Goal: Complete application form: Complete application form

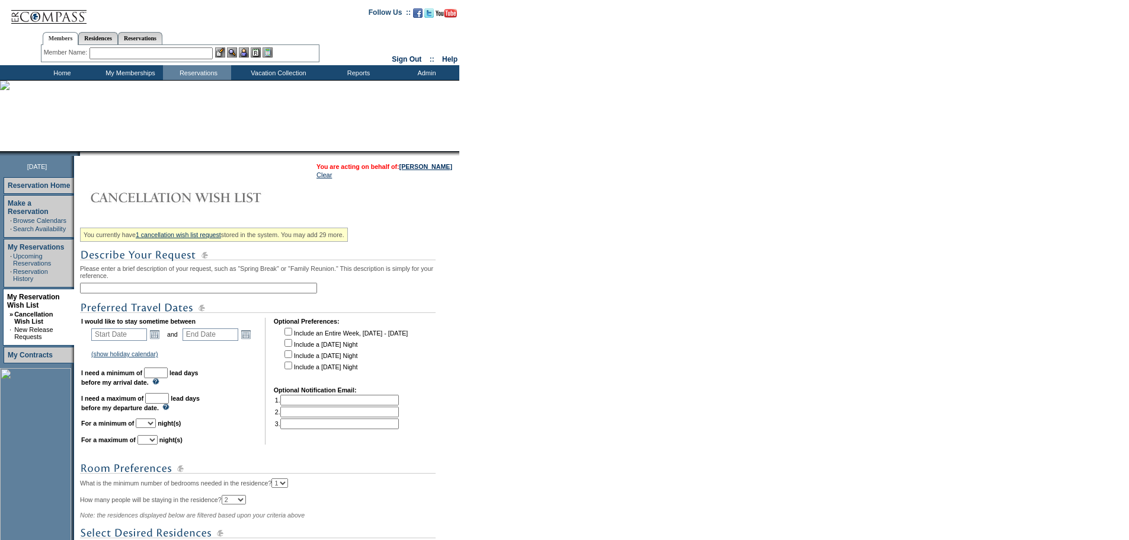
click at [111, 288] on input "text" at bounding box center [198, 288] width 237 height 11
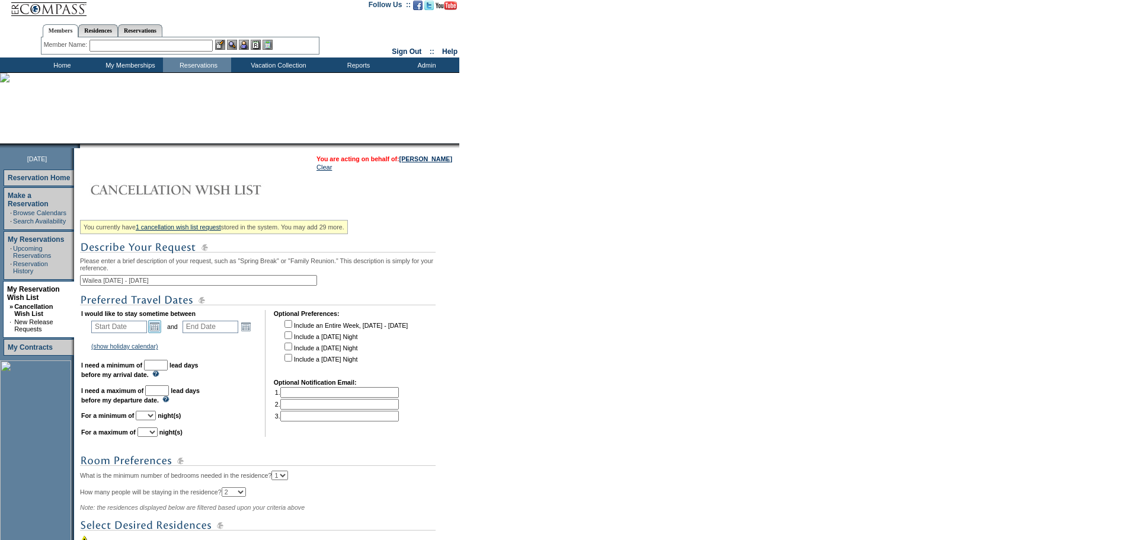
type input "Wailea [DATE] - [DATE]"
click at [161, 328] on link "Open the calendar popup." at bounding box center [154, 326] width 13 height 13
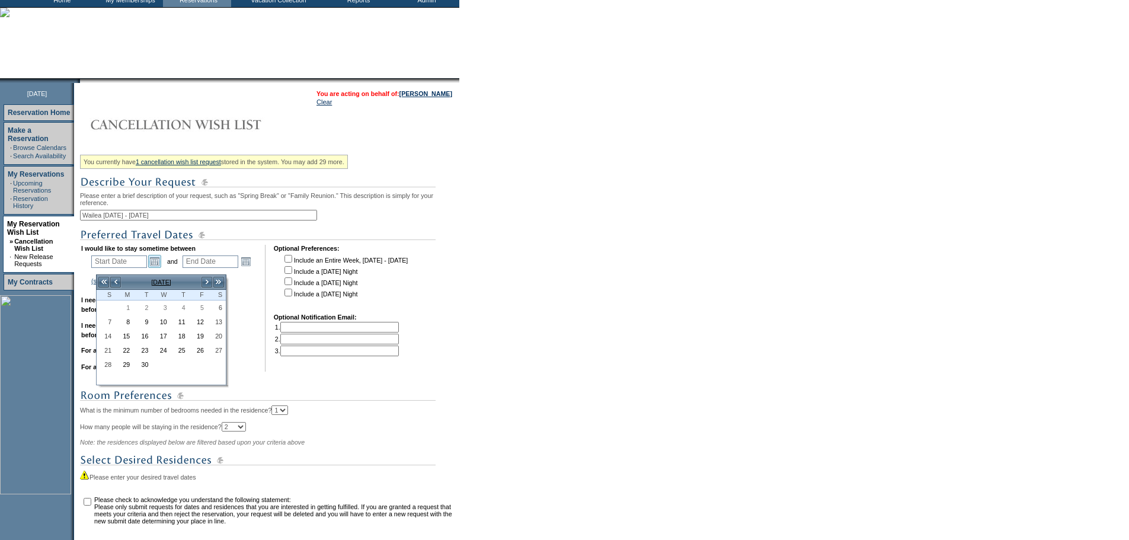
scroll to position [75, 0]
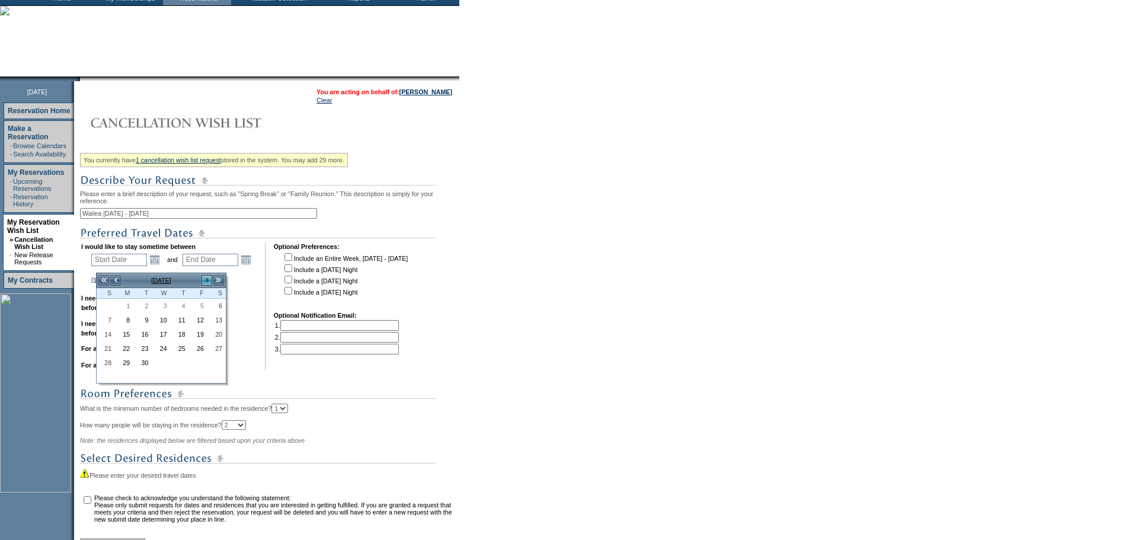
click at [210, 278] on link ">" at bounding box center [207, 280] width 12 height 12
click at [168, 321] on link "7" at bounding box center [160, 319] width 17 height 13
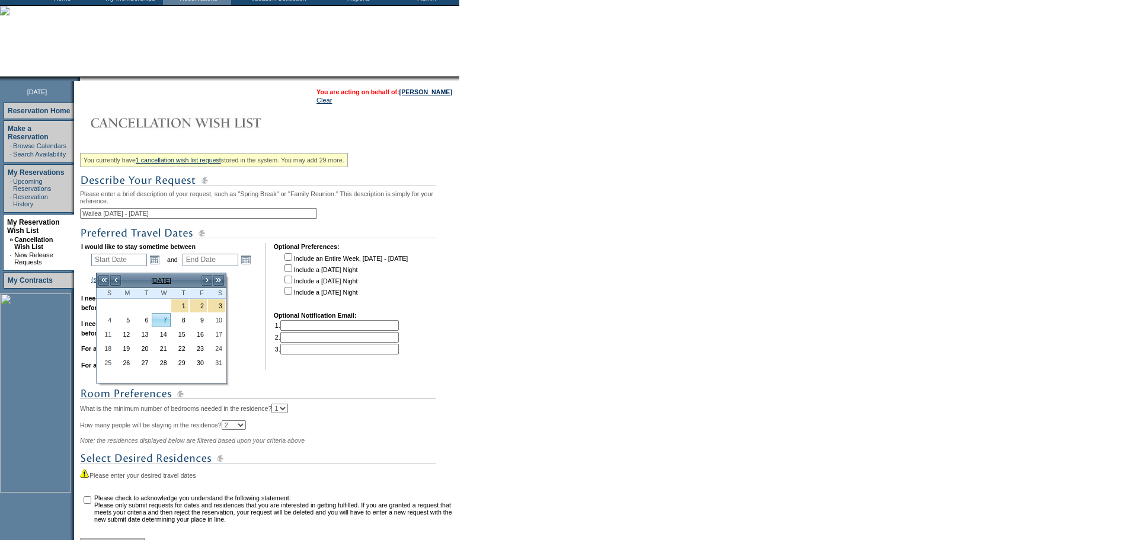
type input "2026-01-07"
type input "2026-01-08"
type input "1/7/2026"
type input "1/8/2026"
type input "128"
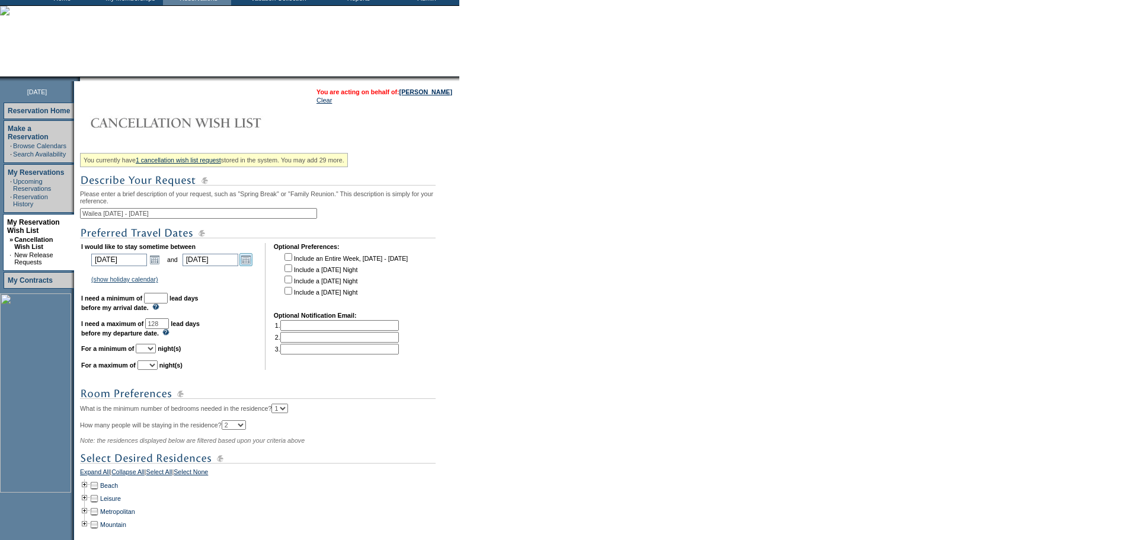
click at [251, 266] on link "Open the calendar popup." at bounding box center [245, 259] width 13 height 13
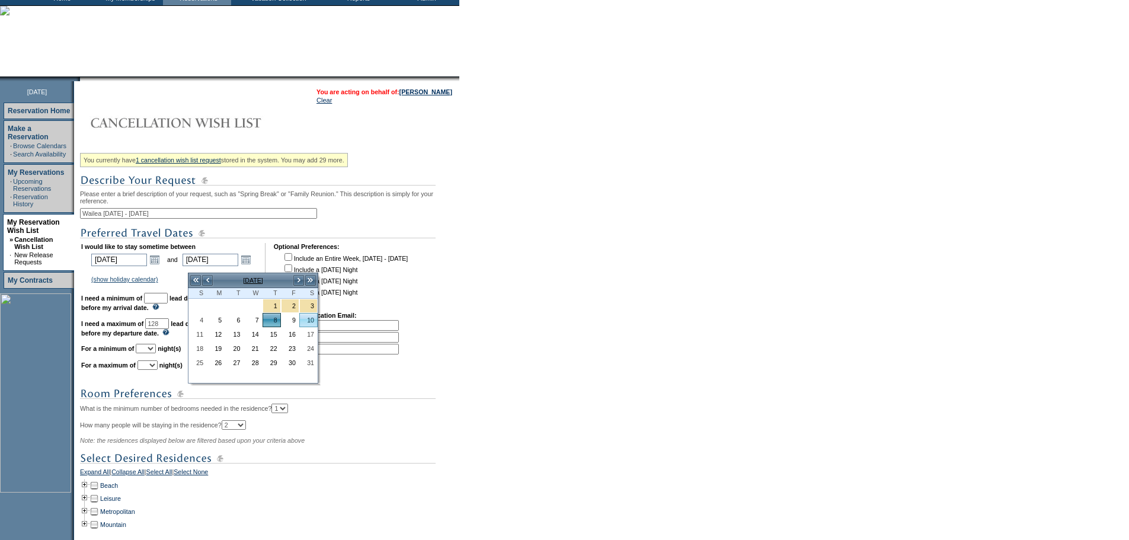
click at [310, 321] on link "10" at bounding box center [308, 319] width 17 height 13
type input "2026-01-10"
type input "1/10/2026"
type input "130"
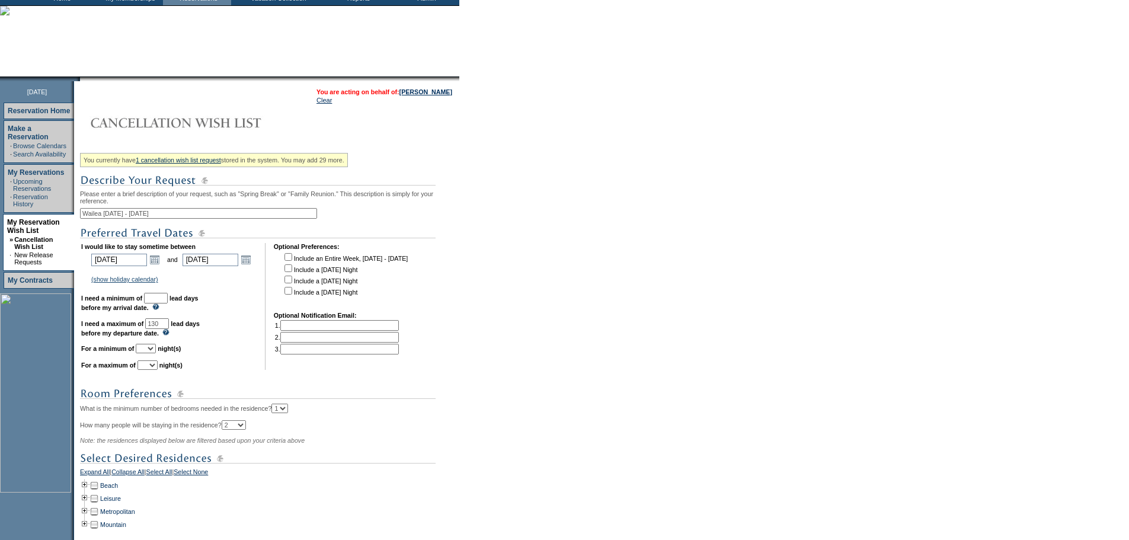
click at [167, 303] on input "text" at bounding box center [156, 298] width 24 height 11
type input "30"
click at [156, 353] on select "1 2 3 4 5 6 7 8 9 10 11 12 13 14" at bounding box center [146, 348] width 20 height 9
select select "3"
click at [150, 353] on select "1 2 3 4 5 6 7 8 9 10 11 12 13 14" at bounding box center [146, 348] width 20 height 9
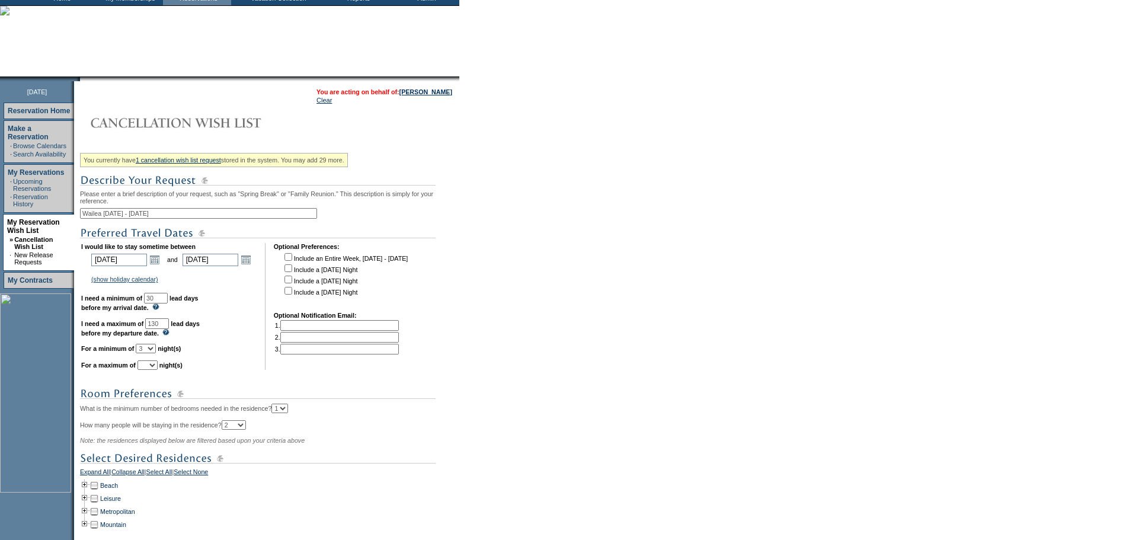
click at [158, 370] on select "1 2 3 4 5 6 7 8 9 10 11 12 13 14" at bounding box center [147, 364] width 20 height 9
select select "3"
click at [152, 370] on select "1 2 3 4 5 6 7 8 9 10 11 12 13 14" at bounding box center [147, 364] width 20 height 9
click at [220, 395] on div "You currently have 1 cancellation wish list request stored in the system. You m…" at bounding box center [268, 378] width 376 height 459
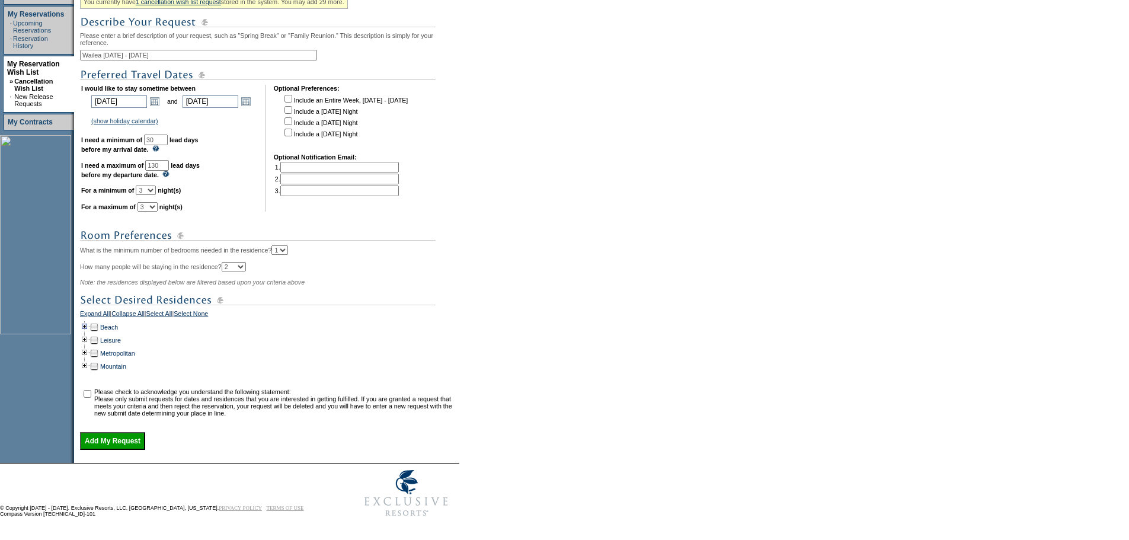
click at [89, 321] on td at bounding box center [84, 327] width 9 height 13
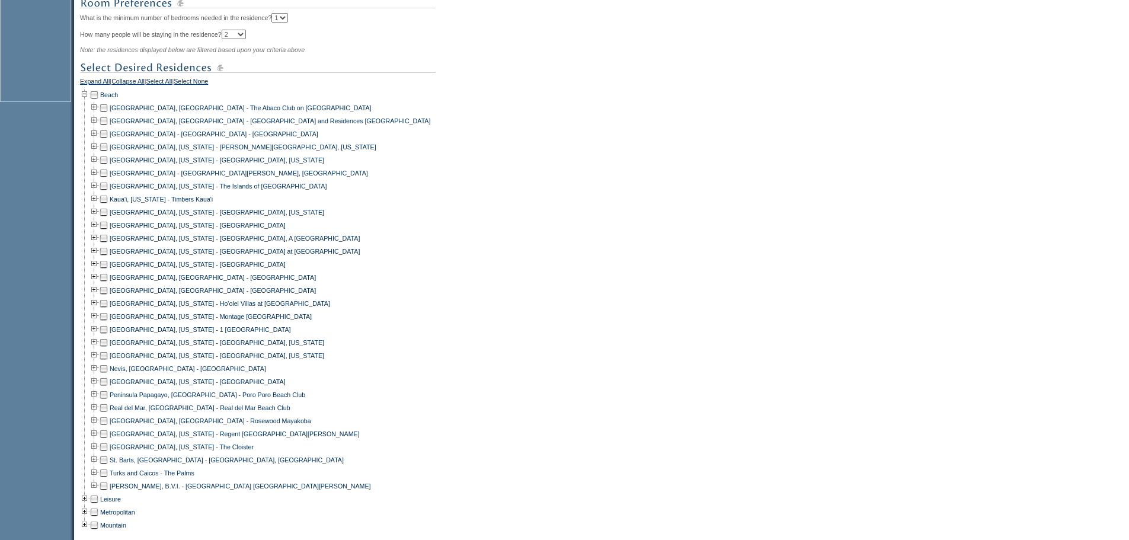
scroll to position [521, 0]
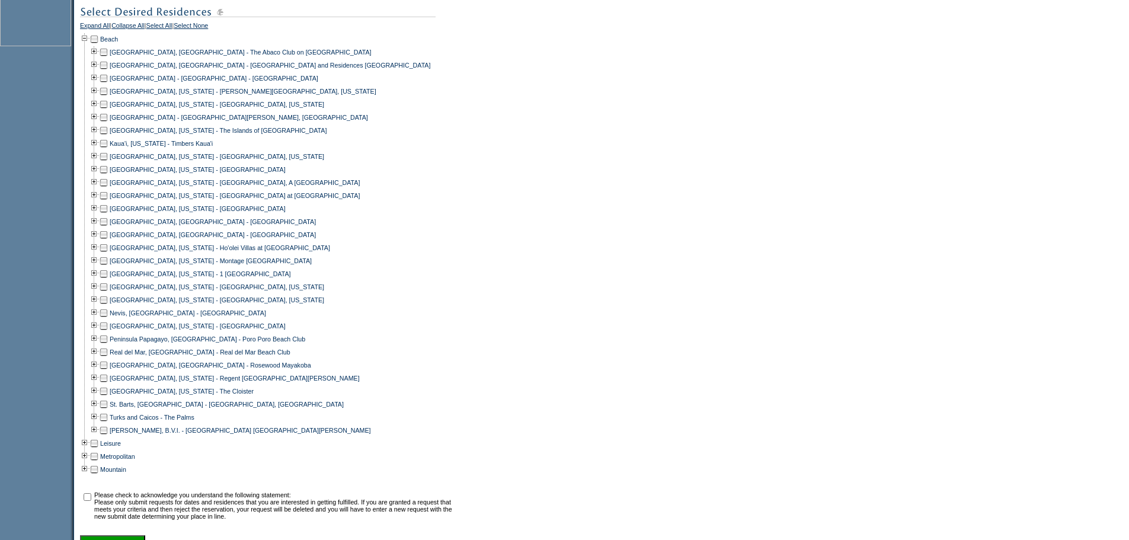
click at [108, 254] on td at bounding box center [103, 247] width 9 height 13
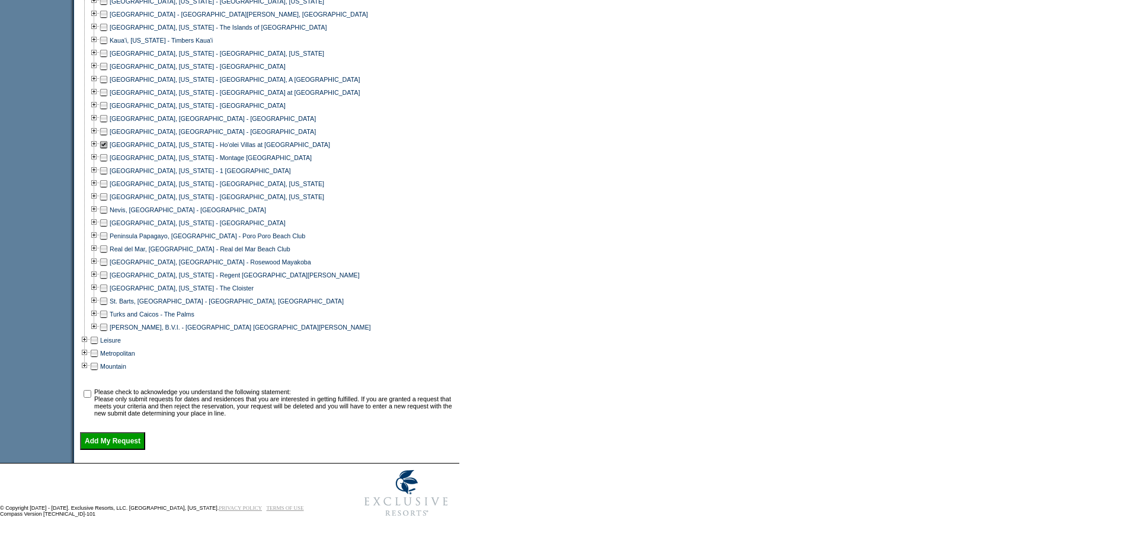
click at [91, 390] on input "checkbox" at bounding box center [88, 394] width 8 height 8
checkbox input "true"
click at [127, 443] on input "Add My Request" at bounding box center [112, 441] width 65 height 18
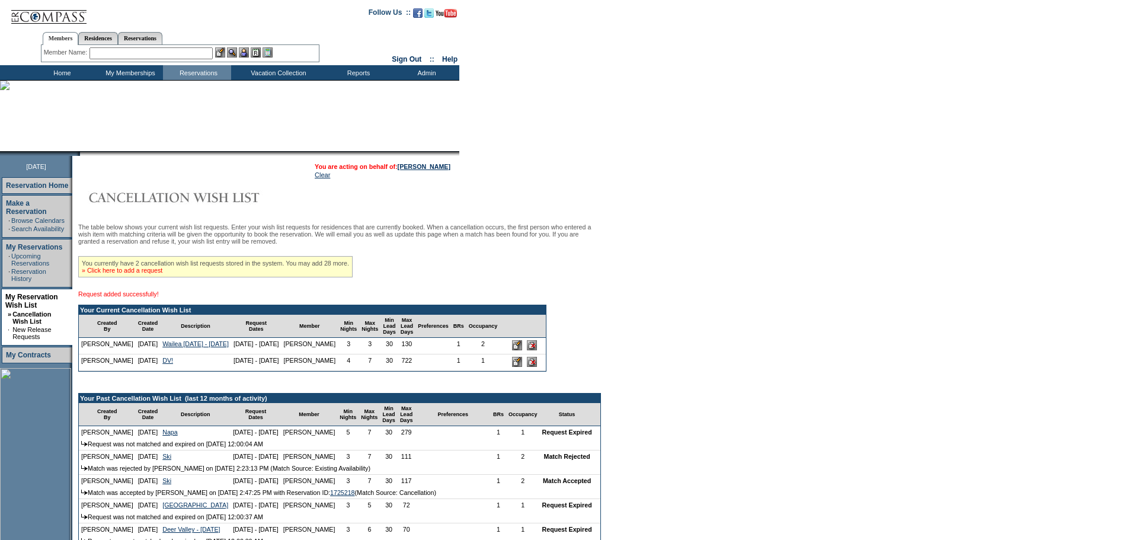
click at [137, 274] on link "» Click here to add a request" at bounding box center [122, 270] width 81 height 7
